Goal: Find specific page/section: Find specific page/section

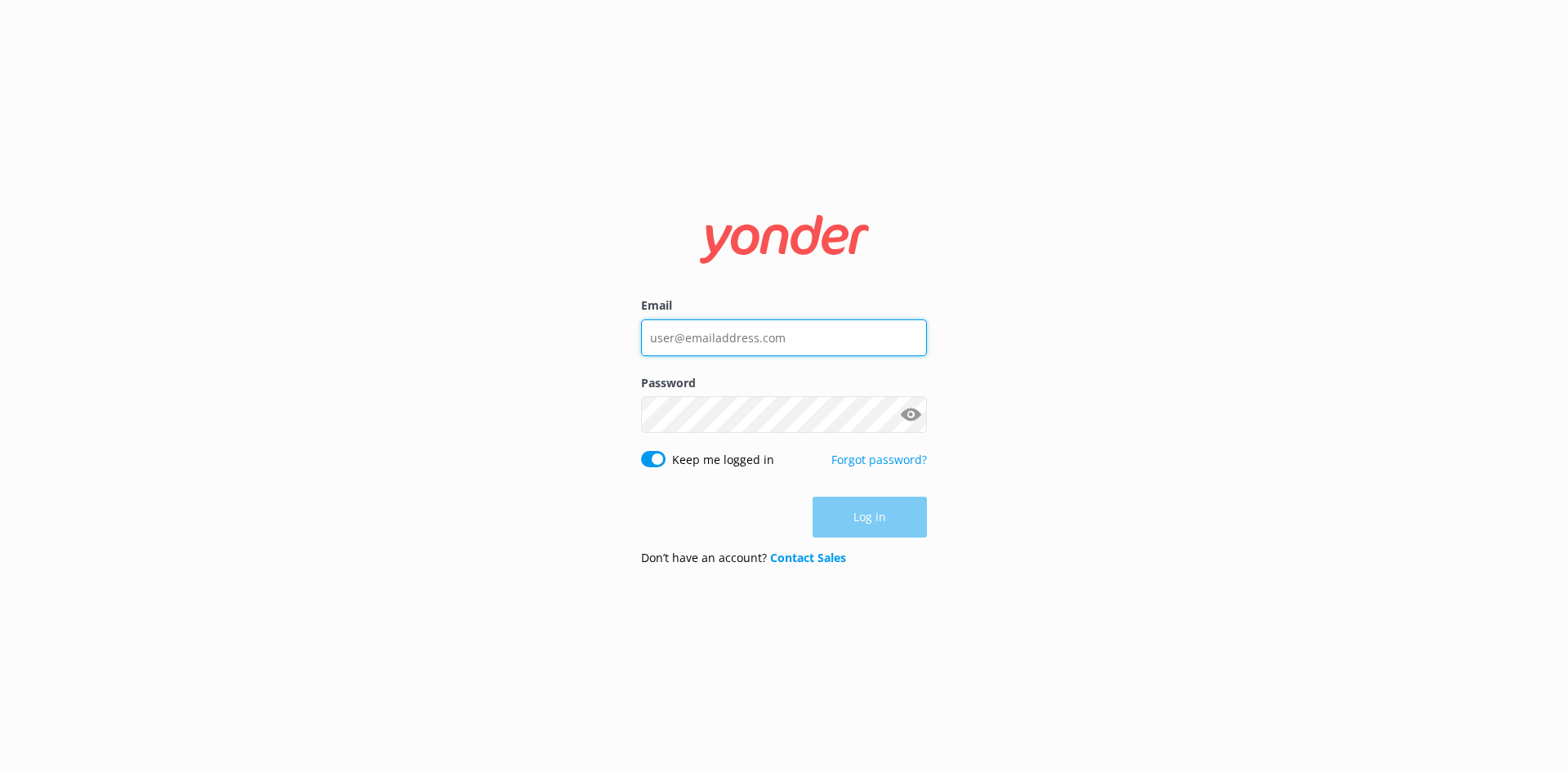
type input "[PERSON_NAME][EMAIL_ADDRESS][DOMAIN_NAME]"
click at [857, 510] on div "Log in" at bounding box center [784, 516] width 286 height 41
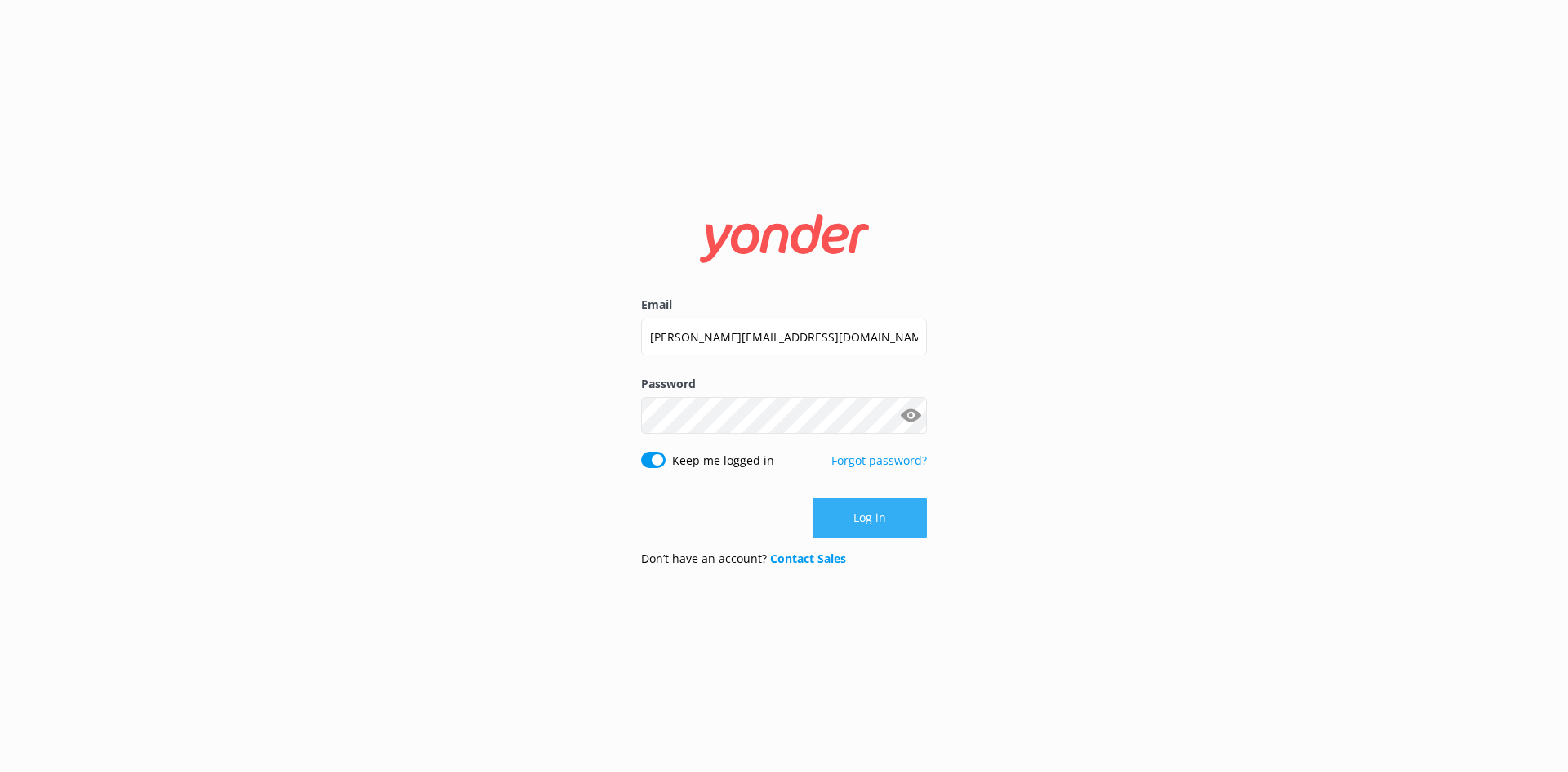
click at [884, 529] on button "Log in" at bounding box center [869, 517] width 114 height 41
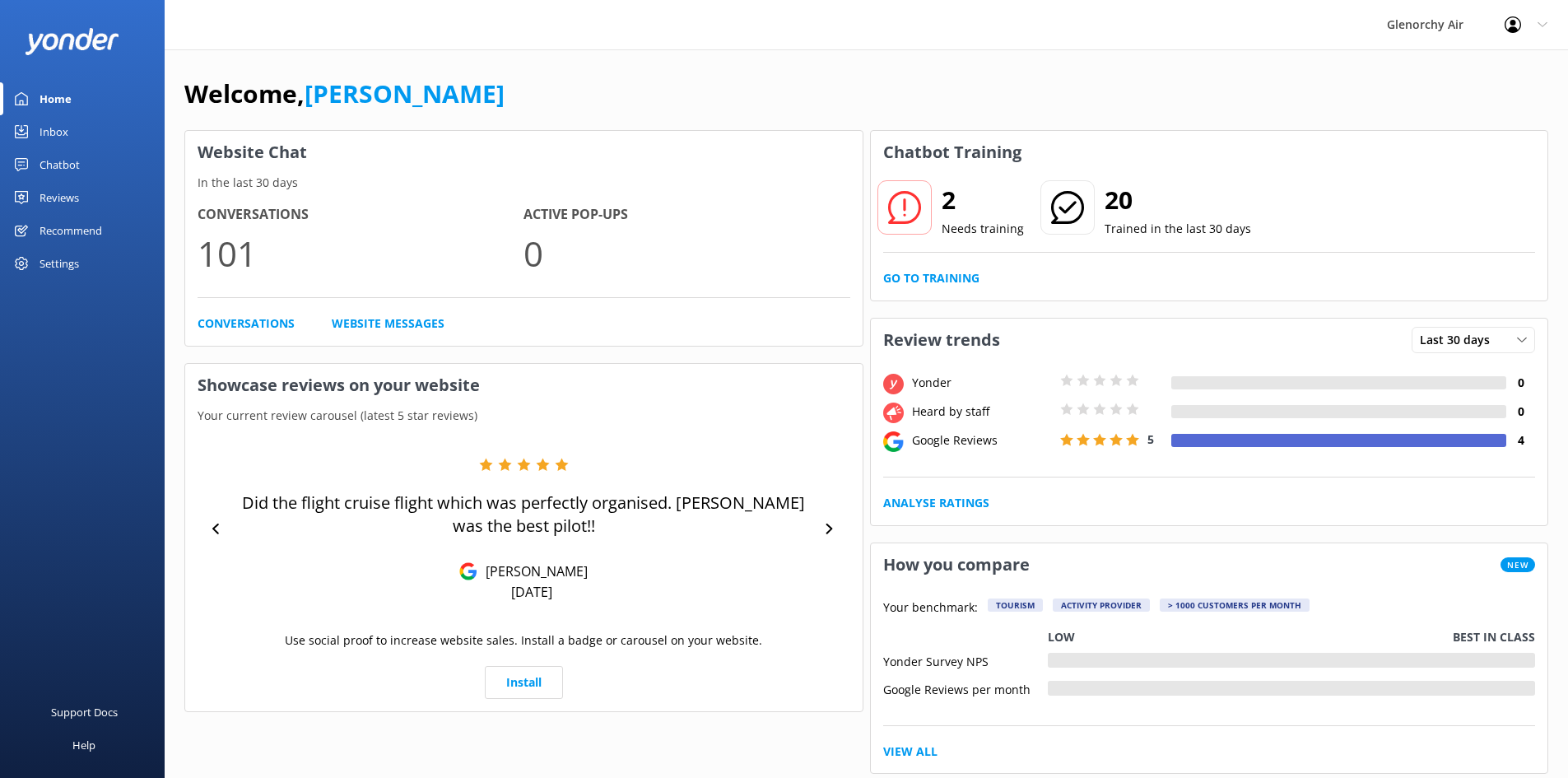
click at [58, 146] on div "Inbox" at bounding box center [54, 131] width 29 height 33
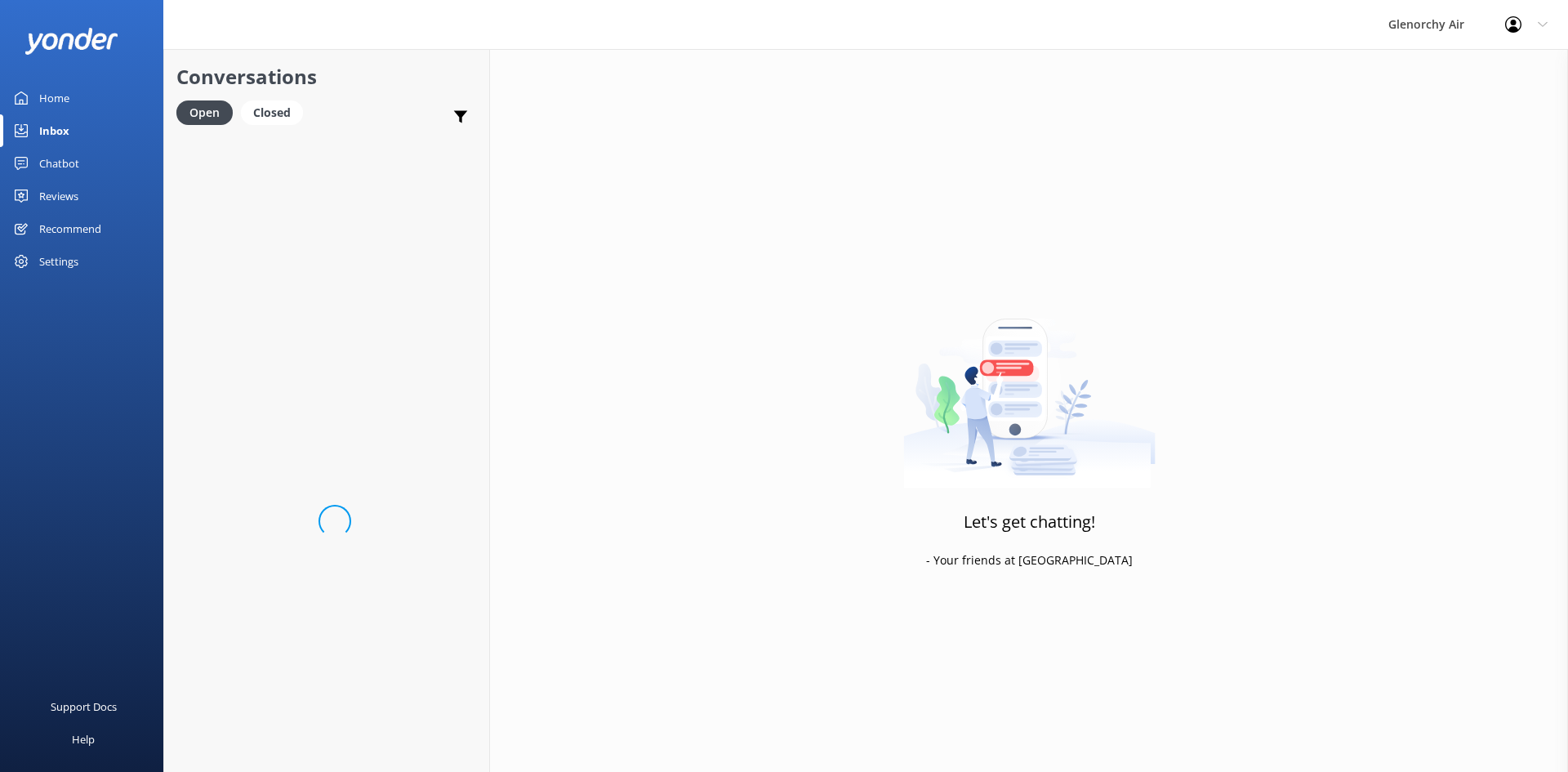
click at [61, 161] on div "Chatbot" at bounding box center [59, 162] width 40 height 32
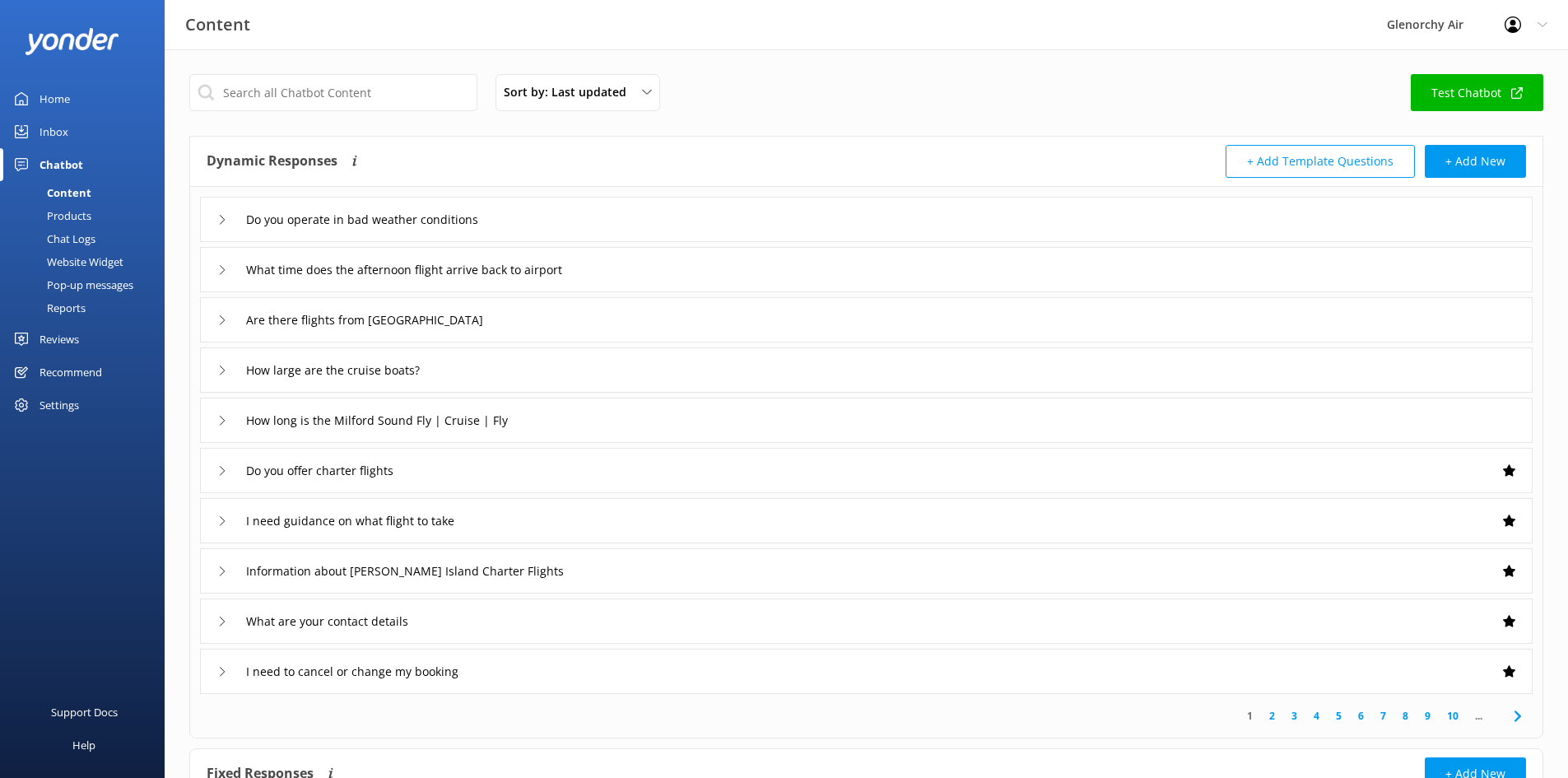
click at [84, 238] on div "Chat Logs" at bounding box center [52, 238] width 85 height 23
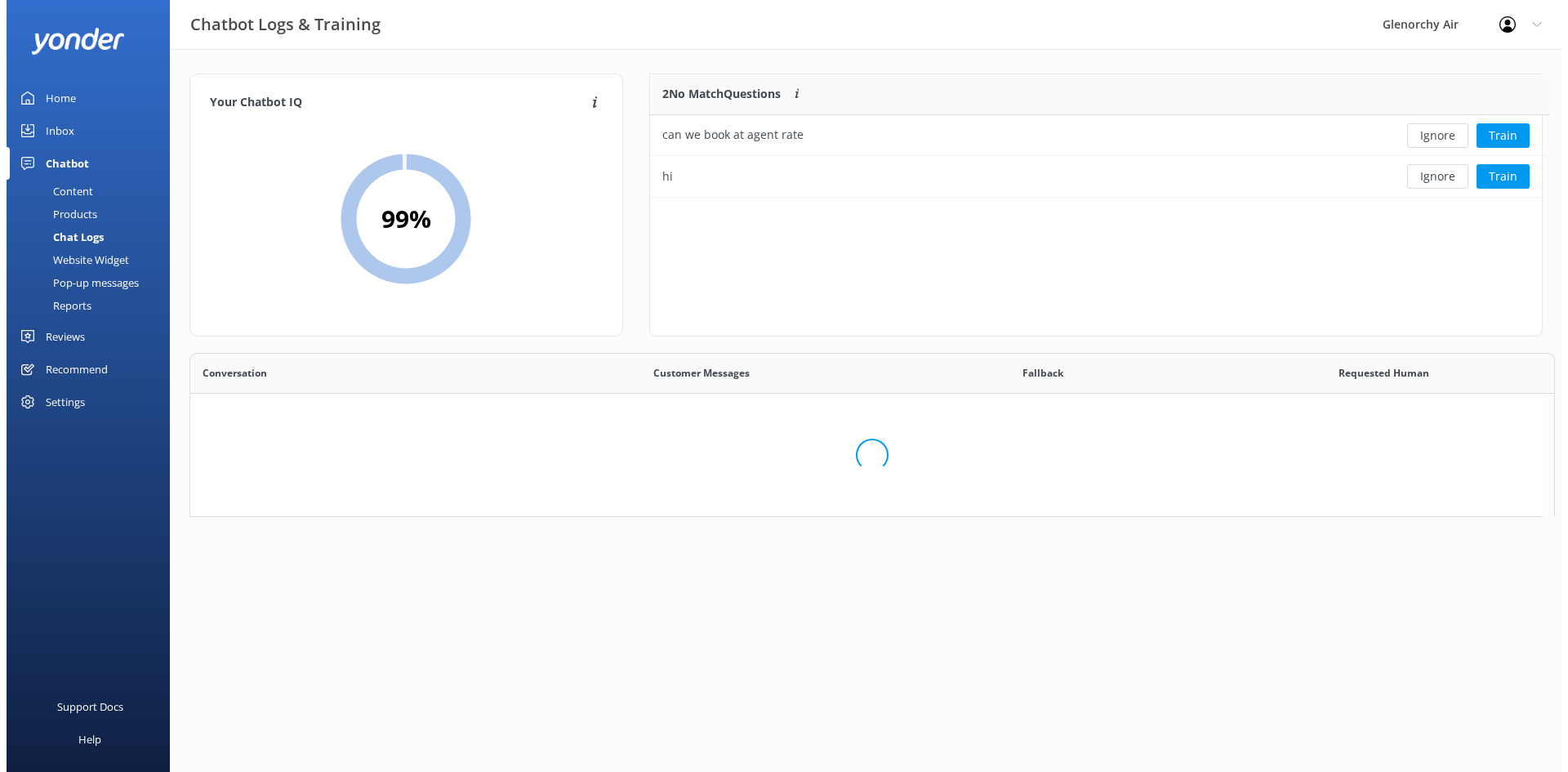
scroll to position [560, 1339]
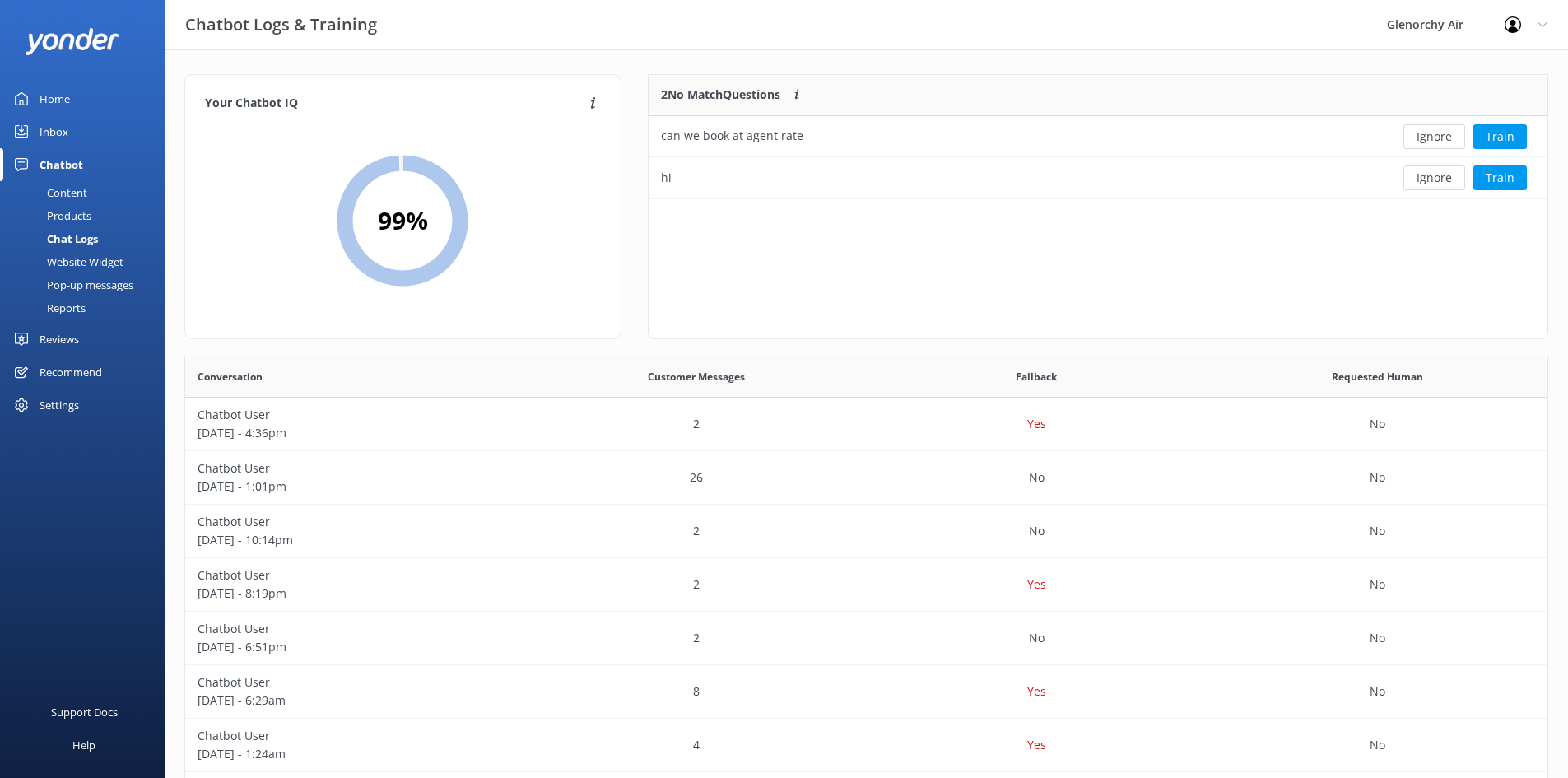
click at [90, 278] on div "Pop-up messages" at bounding box center [71, 285] width 123 height 23
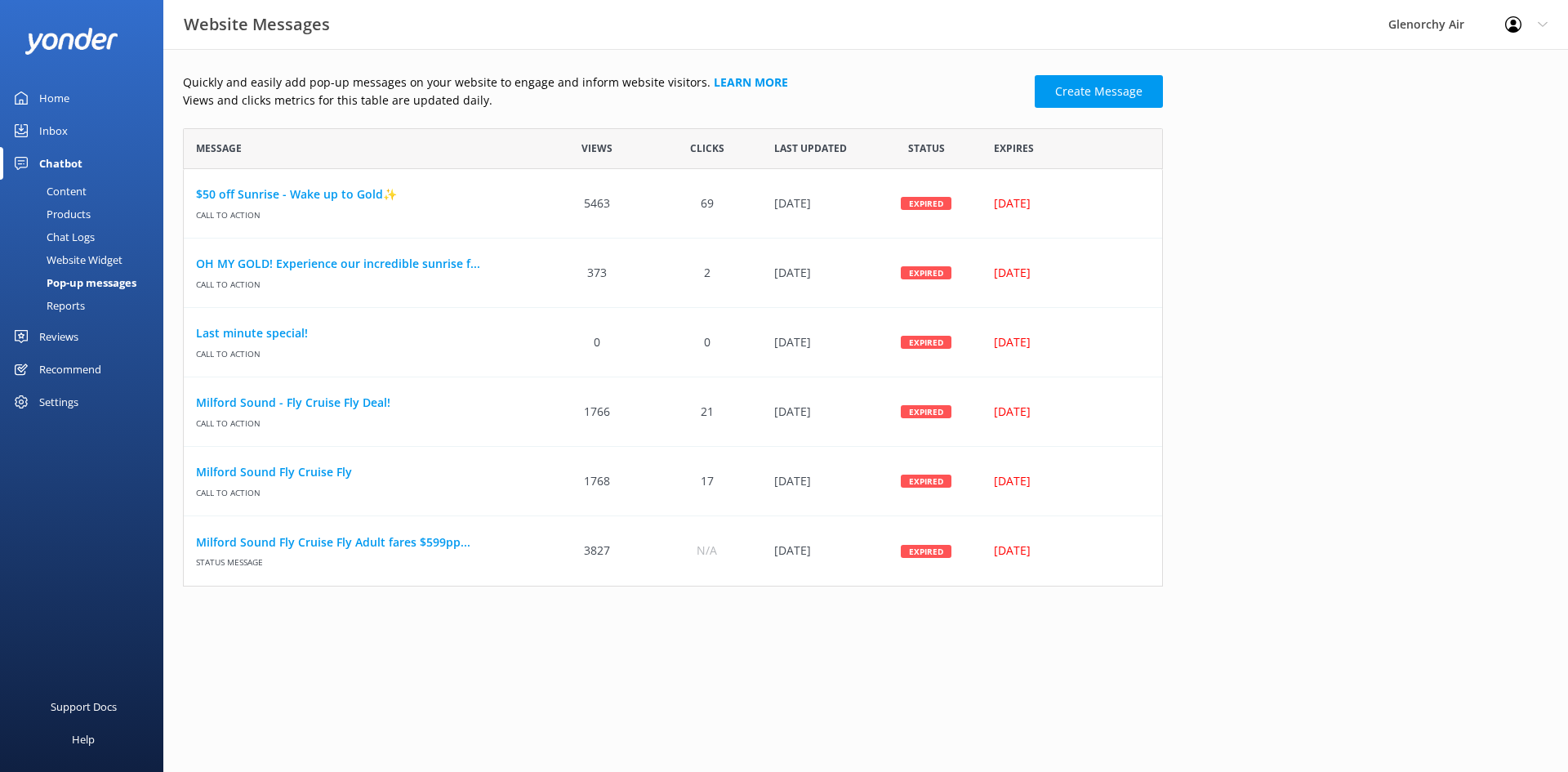
scroll to position [446, 968]
